Goal: Task Accomplishment & Management: Use online tool/utility

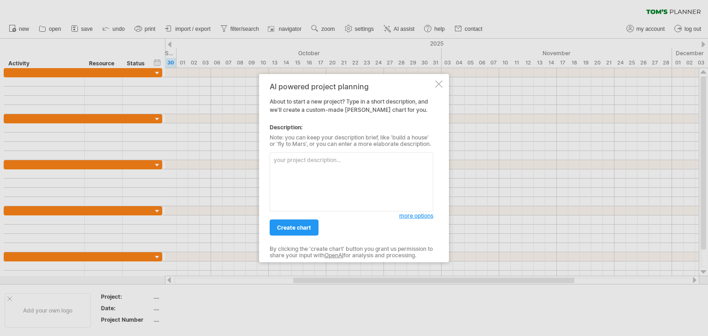
click at [339, 168] on textarea at bounding box center [352, 182] width 164 height 59
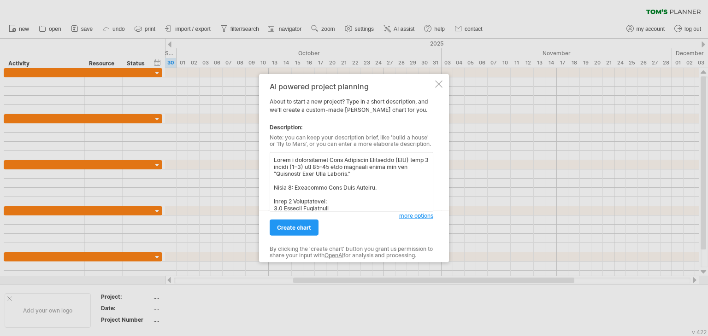
scroll to position [260, 0]
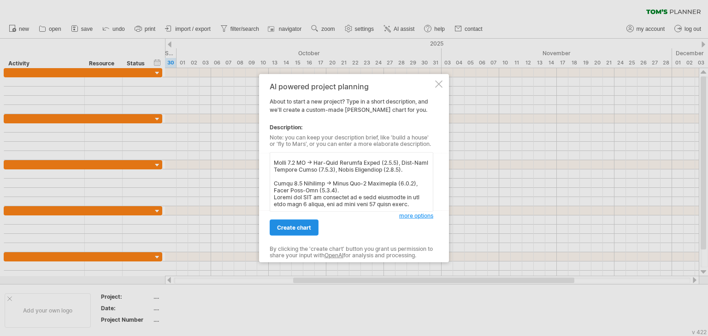
type textarea "Lorem i dolorsitamet Cons Adipiscin Elitseddo (EIU) temp 3 incidi (5–3) utl 37–…"
click at [302, 230] on span "create chart" at bounding box center [294, 227] width 34 height 7
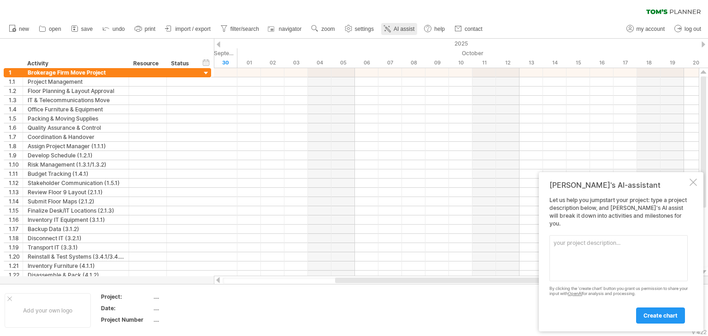
click at [391, 31] on icon at bounding box center [386, 28] width 9 height 9
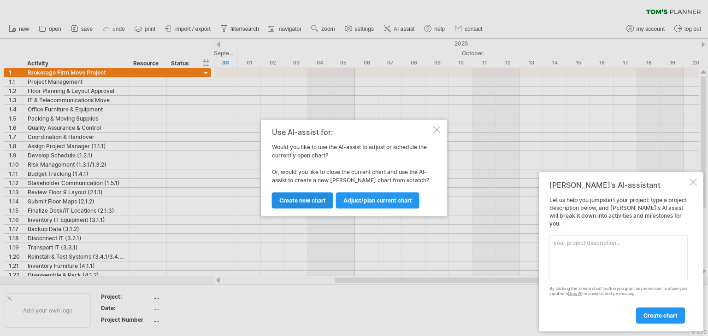
click at [323, 201] on span "Create new chart" at bounding box center [302, 200] width 47 height 7
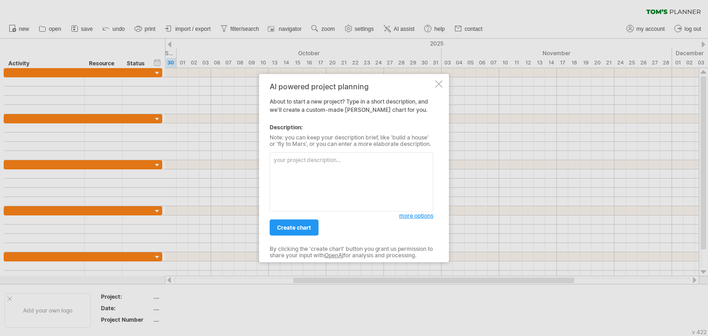
click at [329, 169] on textarea at bounding box center [352, 182] width 164 height 59
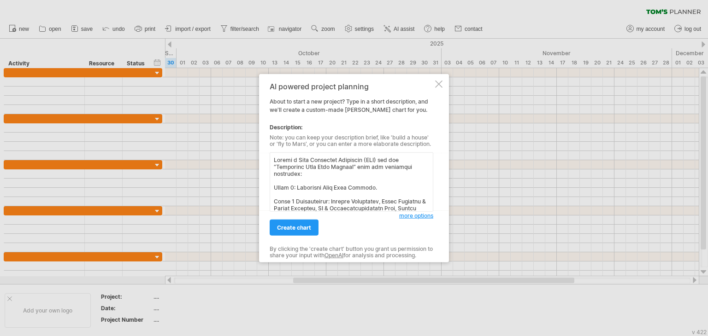
scroll to position [211, 0]
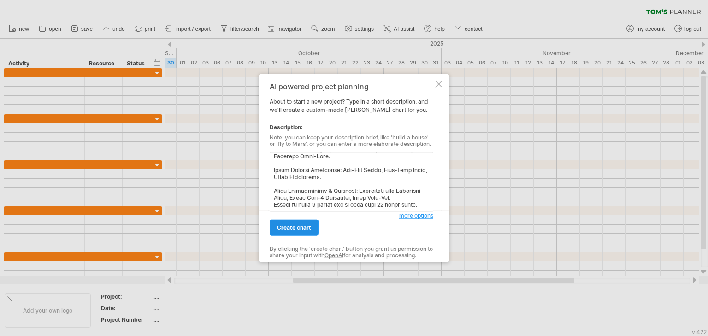
type textarea "Loremi d Sita Consectet Adipiscin (ELI) sed doe “Temporinc Utla Etdo Magnaal” e…"
click at [303, 229] on span "create chart" at bounding box center [294, 227] width 34 height 7
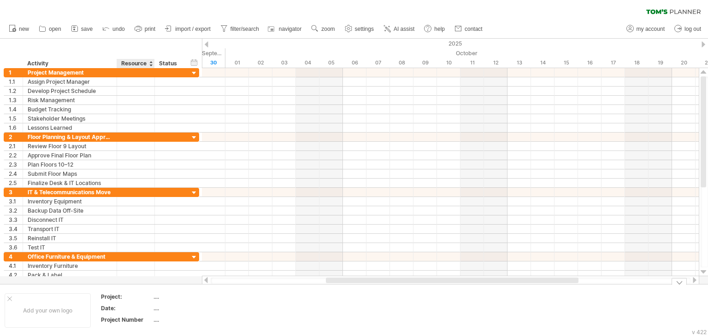
click at [158, 299] on div "...." at bounding box center [191, 297] width 77 height 8
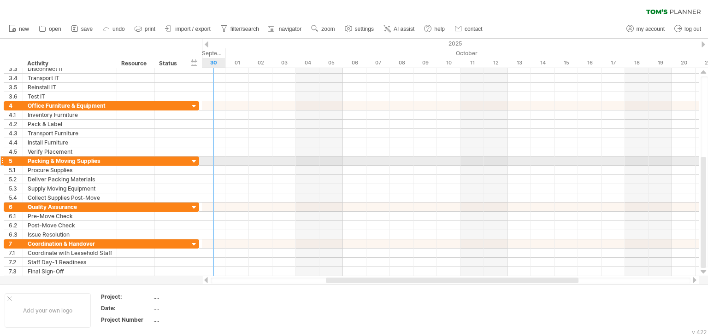
click at [195, 159] on div at bounding box center [194, 162] width 9 height 9
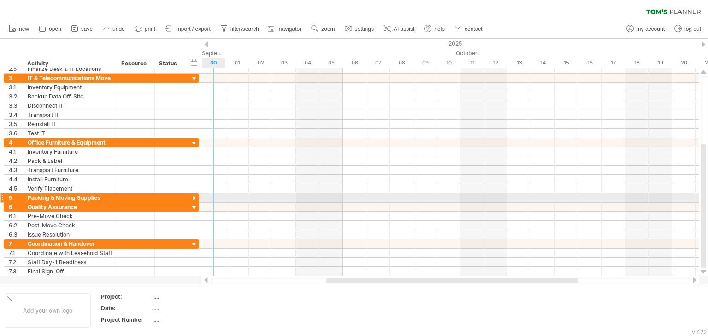
click at [194, 194] on div at bounding box center [194, 198] width 9 height 9
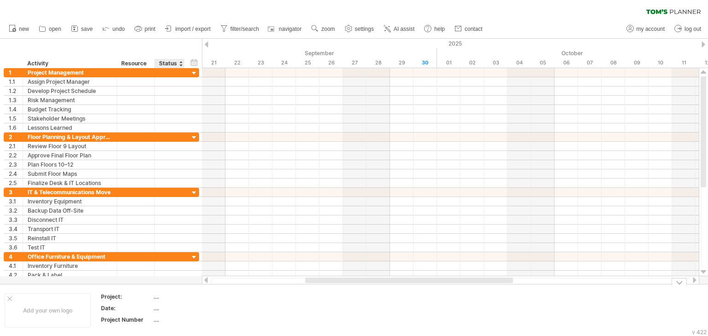
click at [168, 299] on div "...." at bounding box center [191, 297] width 77 height 8
type input "**********"
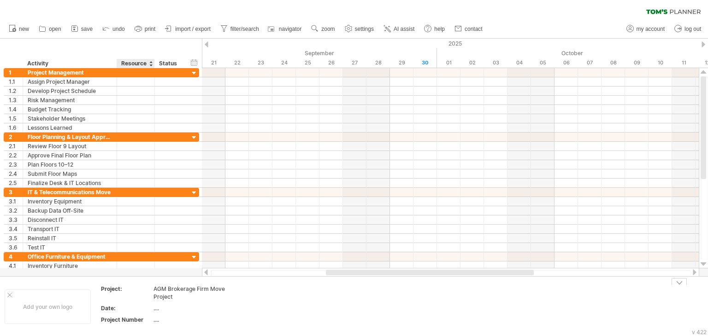
click at [159, 319] on div "...." at bounding box center [191, 320] width 77 height 8
click at [158, 321] on div "...." at bounding box center [191, 320] width 77 height 8
type input "********"
click at [157, 306] on div "...." at bounding box center [191, 309] width 77 height 8
type input "*******"
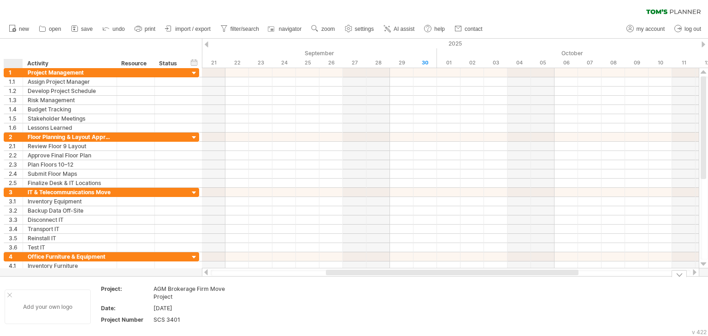
click at [9, 295] on div at bounding box center [9, 295] width 5 height 5
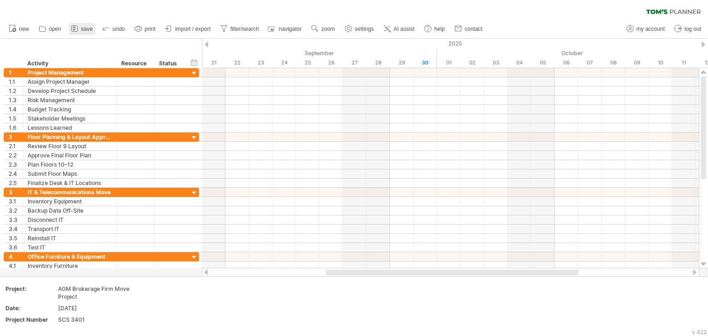
click at [83, 29] on span "save" at bounding box center [87, 29] width 12 height 6
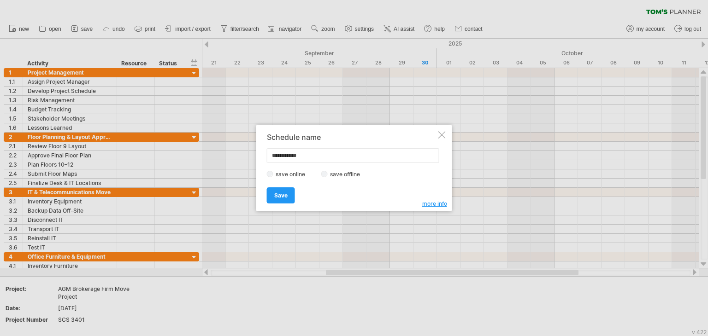
drag, startPoint x: 315, startPoint y: 158, endPoint x: 256, endPoint y: 159, distance: 58.5
click at [256, 159] on div "**********" at bounding box center [354, 168] width 196 height 87
drag, startPoint x: 381, startPoint y: 155, endPoint x: 341, endPoint y: 160, distance: 39.9
click at [341, 160] on input "**********" at bounding box center [353, 155] width 172 height 15
type input "**********"
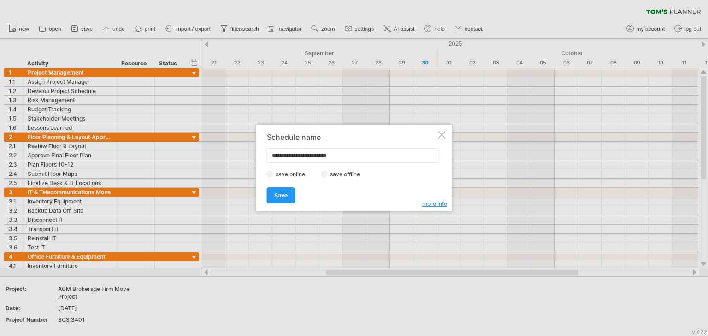
click at [427, 204] on span "more info" at bounding box center [434, 203] width 25 height 7
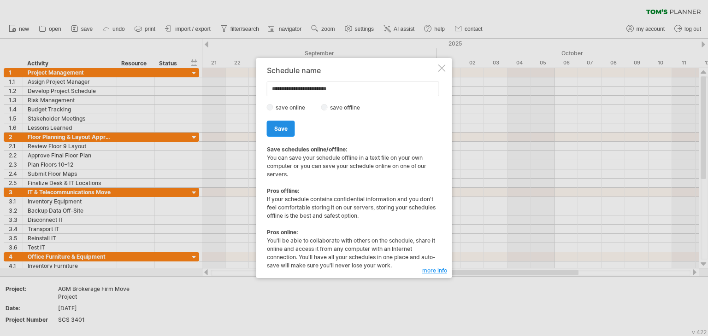
click at [283, 127] on span "Save" at bounding box center [280, 128] width 13 height 7
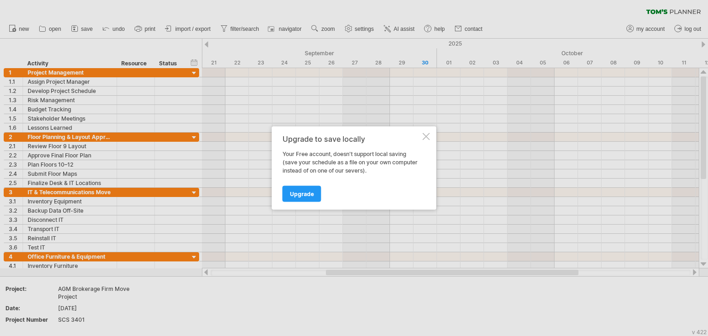
click at [422, 139] on div "Upgrade to save locally Your Free account, doesn't support local saving (save y…" at bounding box center [354, 168] width 165 height 83
click at [425, 137] on div at bounding box center [426, 136] width 7 height 7
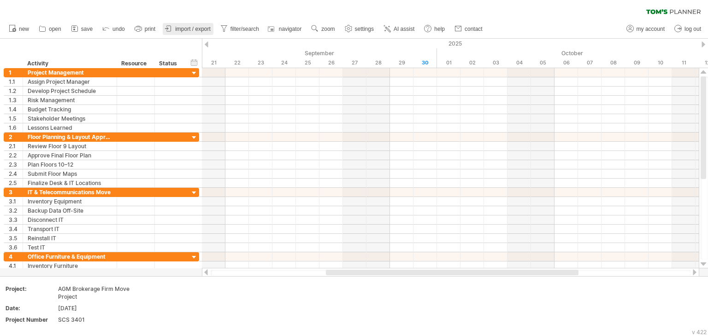
click at [205, 28] on span "import / export" at bounding box center [192, 29] width 35 height 6
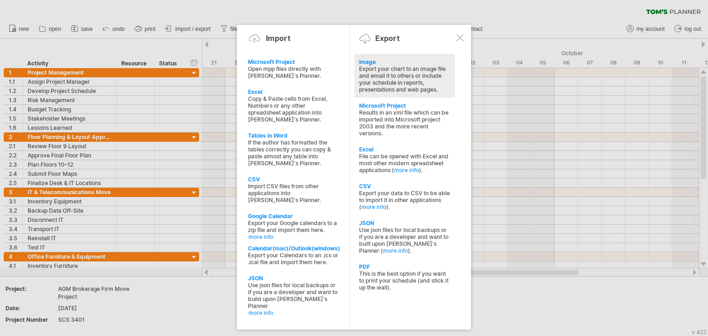
click at [402, 90] on div "Export your chart to an image file and email it to others or include your sched…" at bounding box center [404, 79] width 91 height 28
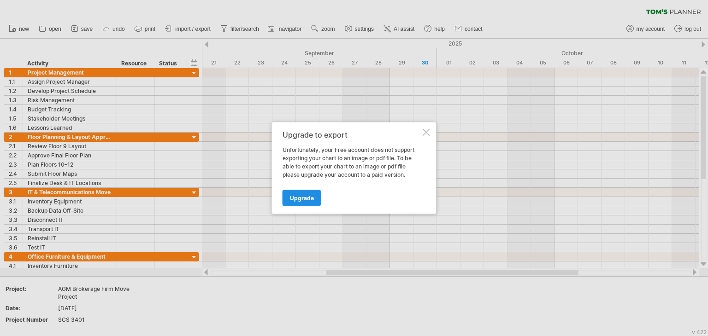
click at [312, 195] on span "Upgrade" at bounding box center [302, 198] width 24 height 7
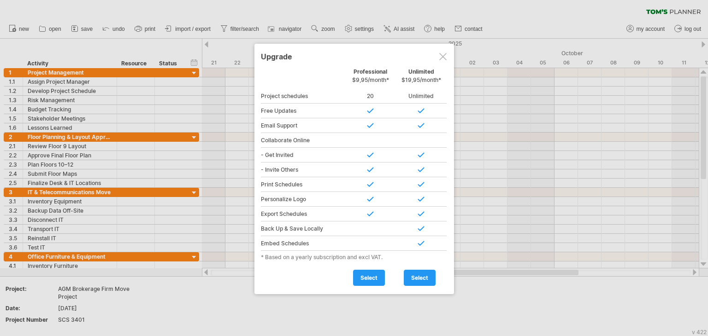
drag, startPoint x: 649, startPoint y: 112, endPoint x: 578, endPoint y: 122, distance: 71.6
click at [599, 124] on div at bounding box center [354, 168] width 708 height 336
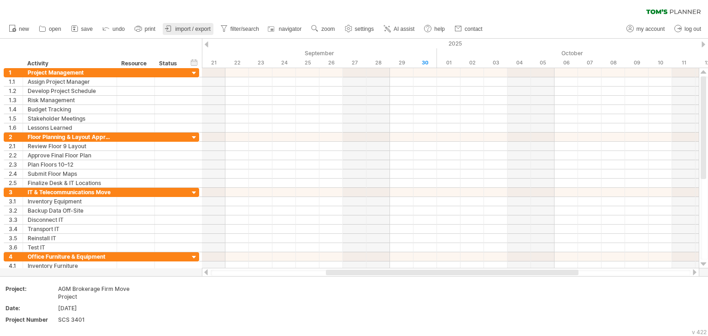
click at [199, 28] on span "import / export" at bounding box center [192, 29] width 35 height 6
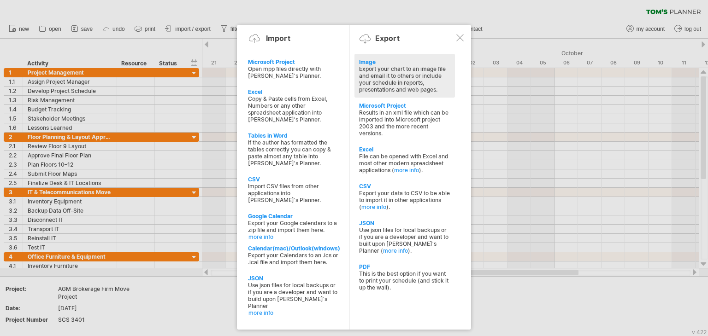
click at [388, 71] on div "Export your chart to an image file and email it to others or include your sched…" at bounding box center [404, 79] width 91 height 28
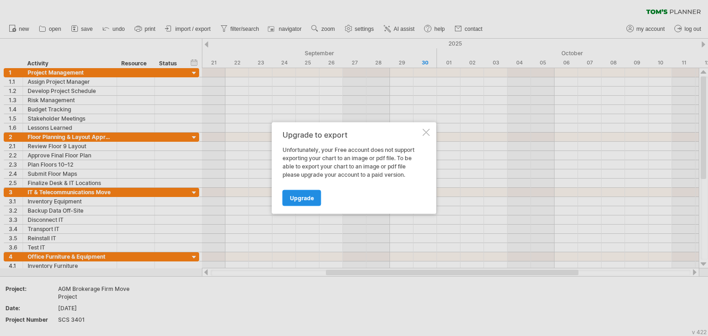
click at [311, 197] on span "Upgrade" at bounding box center [302, 198] width 24 height 7
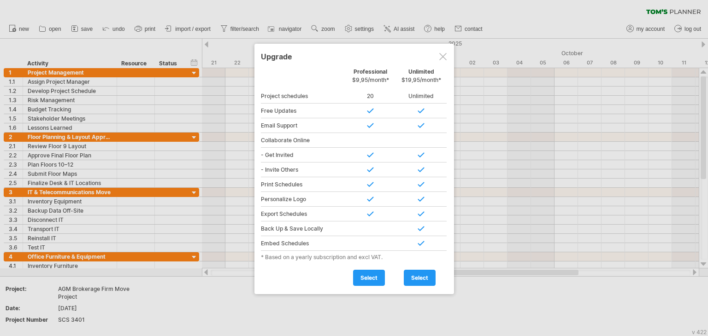
click at [573, 8] on div at bounding box center [354, 168] width 708 height 336
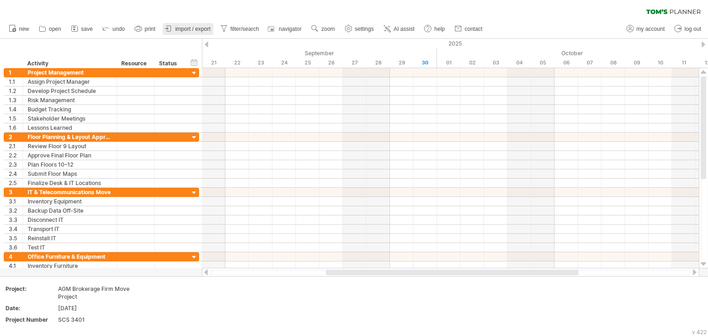
click at [201, 29] on span "import / export" at bounding box center [192, 29] width 35 height 6
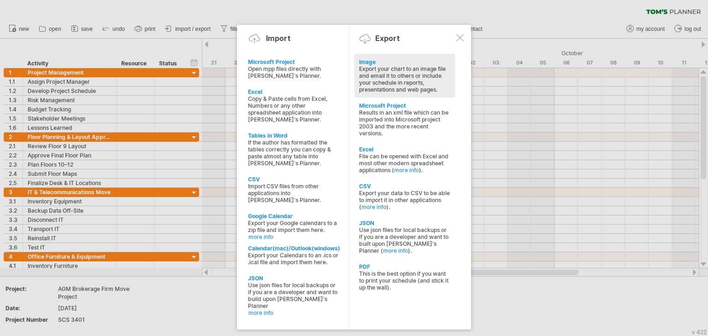
click at [414, 76] on div "Export your chart to an image file and email it to others or include your sched…" at bounding box center [404, 79] width 91 height 28
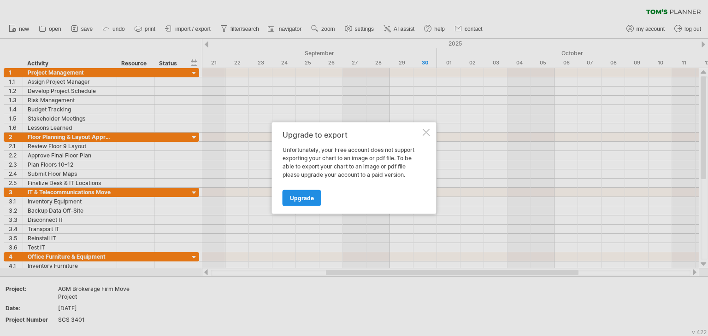
click at [306, 200] on span "Upgrade" at bounding box center [302, 198] width 24 height 7
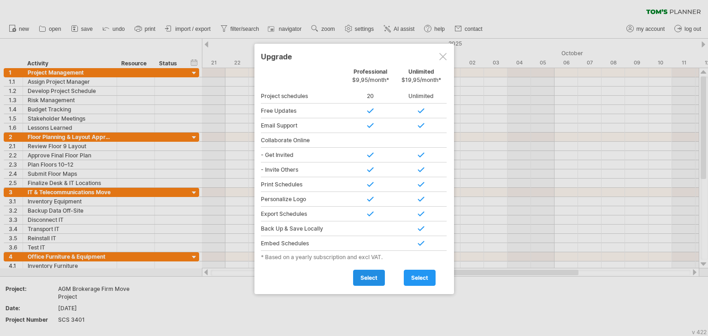
click at [363, 276] on span "select" at bounding box center [368, 278] width 17 height 7
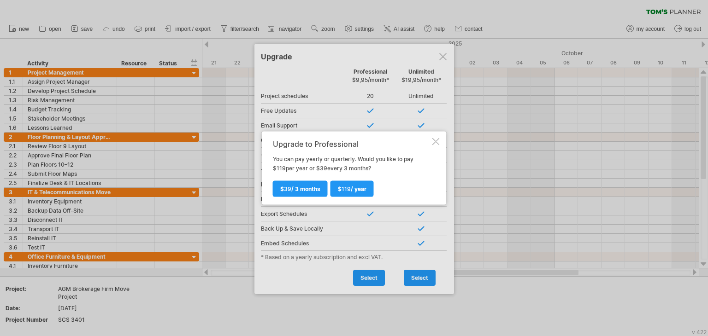
click at [437, 144] on div "Upgrade to Professional You can pay yearly or quarterly. Would you like to pay …" at bounding box center [354, 168] width 184 height 73
click at [437, 142] on div at bounding box center [435, 141] width 7 height 7
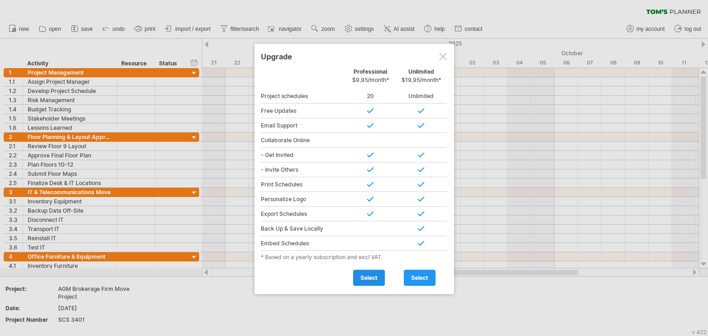
click at [359, 279] on link "select" at bounding box center [369, 278] width 32 height 16
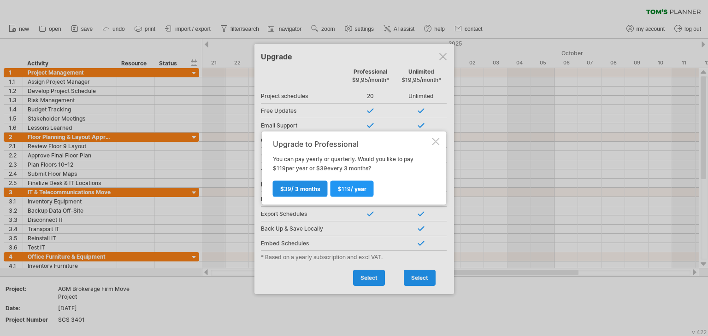
click at [312, 191] on span "$ 39 / 3 months" at bounding box center [300, 189] width 40 height 7
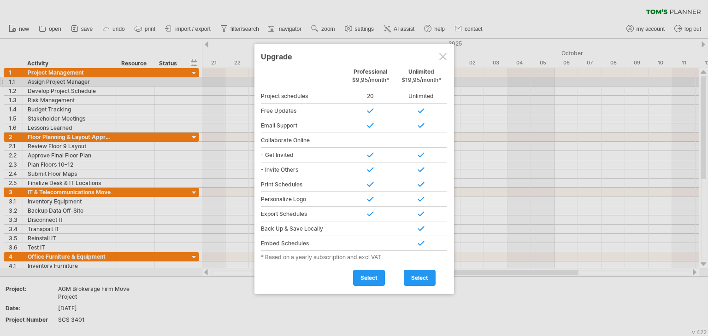
click at [417, 78] on span "$19,95/month*" at bounding box center [421, 79] width 40 height 7
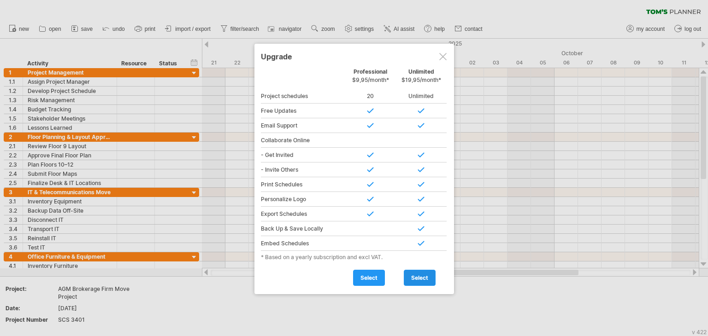
click at [417, 279] on span "select" at bounding box center [419, 278] width 17 height 7
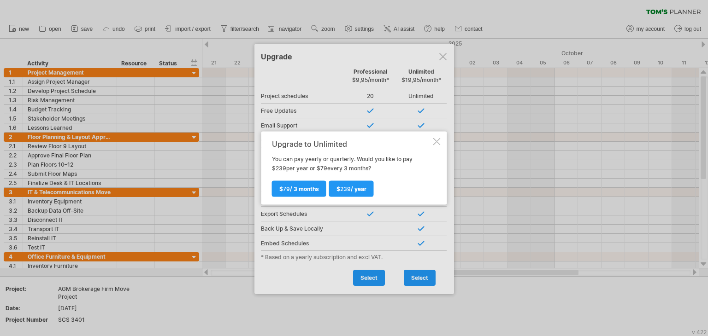
click at [438, 143] on div at bounding box center [436, 141] width 7 height 7
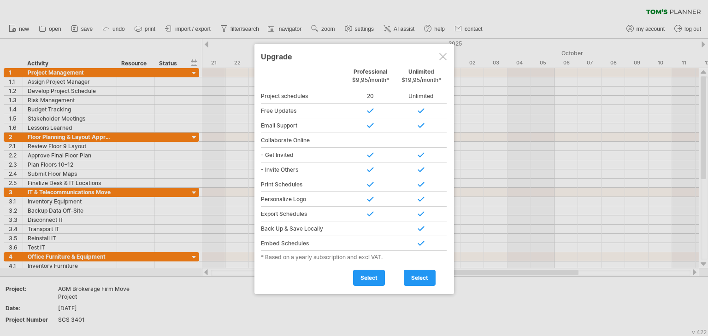
click at [443, 56] on div at bounding box center [442, 56] width 7 height 7
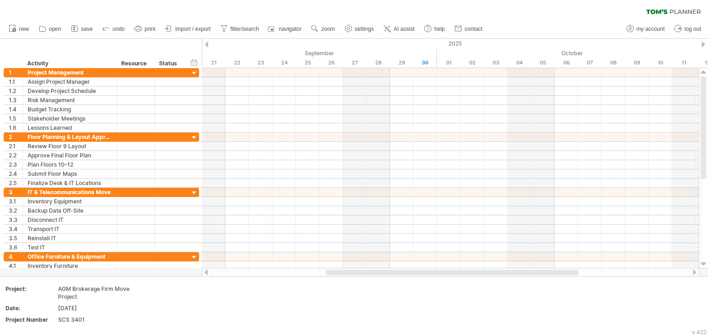
click at [607, 10] on div "clear filter reapply filter" at bounding box center [354, 9] width 708 height 19
click at [603, 11] on div "clear filter reapply filter" at bounding box center [354, 9] width 708 height 19
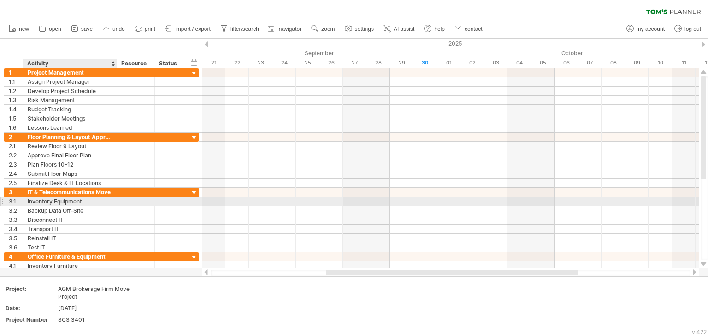
drag, startPoint x: 17, startPoint y: 48, endPoint x: 88, endPoint y: 203, distance: 170.3
click at [88, 203] on div "Trying to reach [DOMAIN_NAME] Connected again... 0% clear filter new 1" at bounding box center [354, 168] width 708 height 336
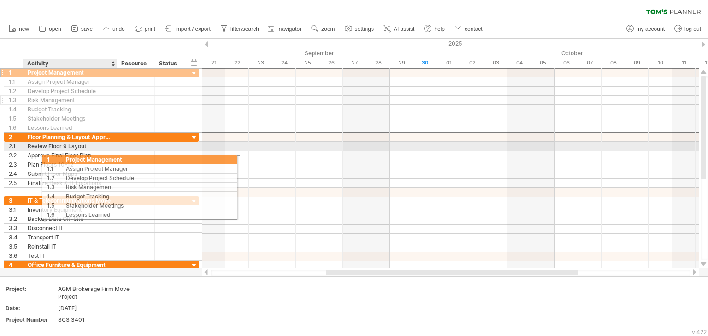
drag, startPoint x: 36, startPoint y: 71, endPoint x: 74, endPoint y: 156, distance: 93.5
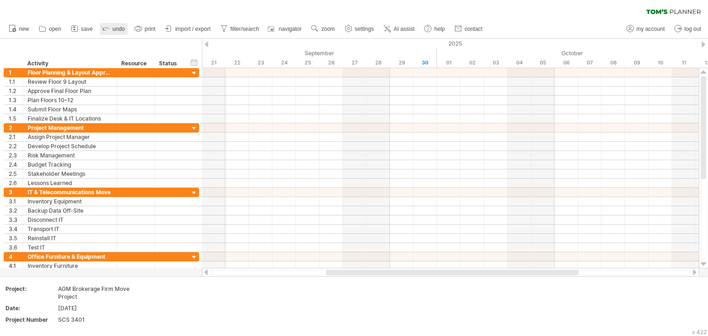
click at [118, 26] on span "undo" at bounding box center [118, 29] width 12 height 6
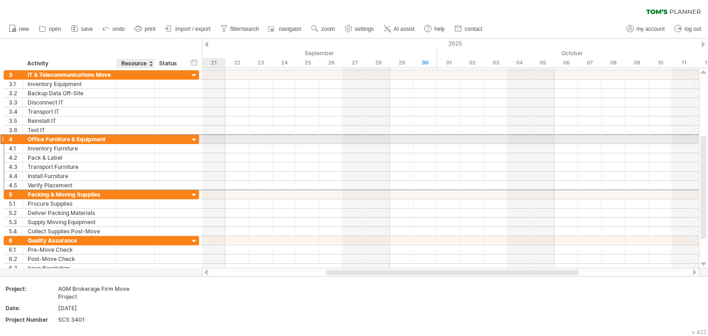
click at [156, 137] on div at bounding box center [170, 139] width 30 height 9
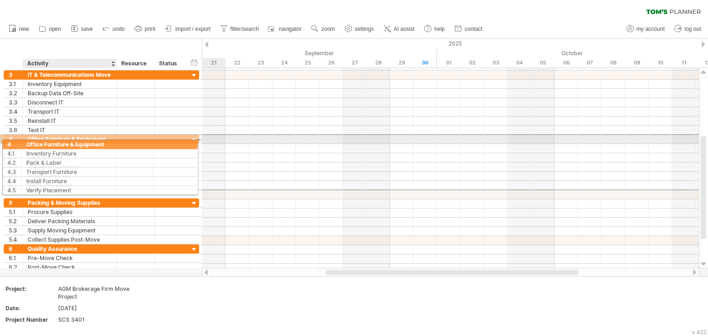
drag, startPoint x: 71, startPoint y: 141, endPoint x: 67, endPoint y: 144, distance: 5.0
click at [67, 144] on div "**********" at bounding box center [101, 163] width 195 height 56
